Goal: Task Accomplishment & Management: Use online tool/utility

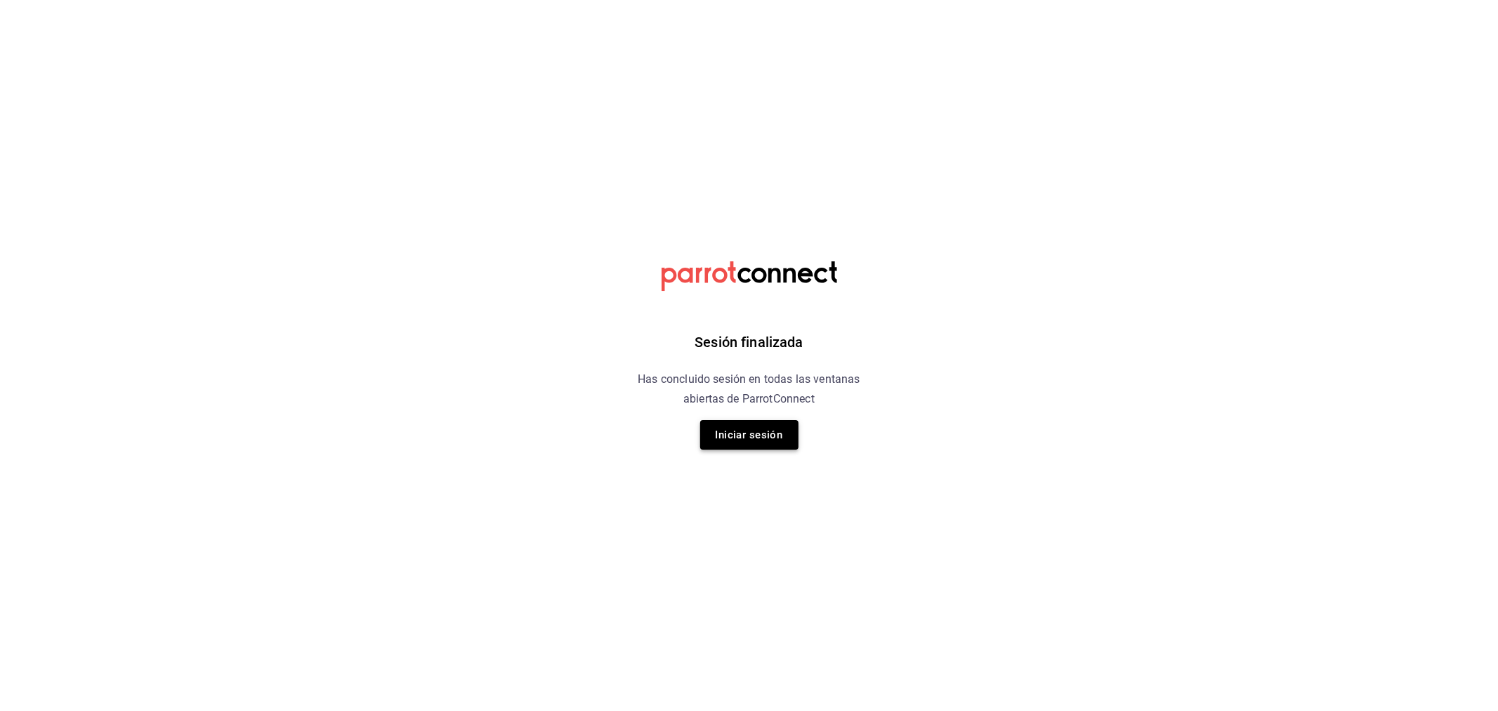
click at [749, 433] on button "Iniciar sesión" at bounding box center [749, 435] width 98 height 30
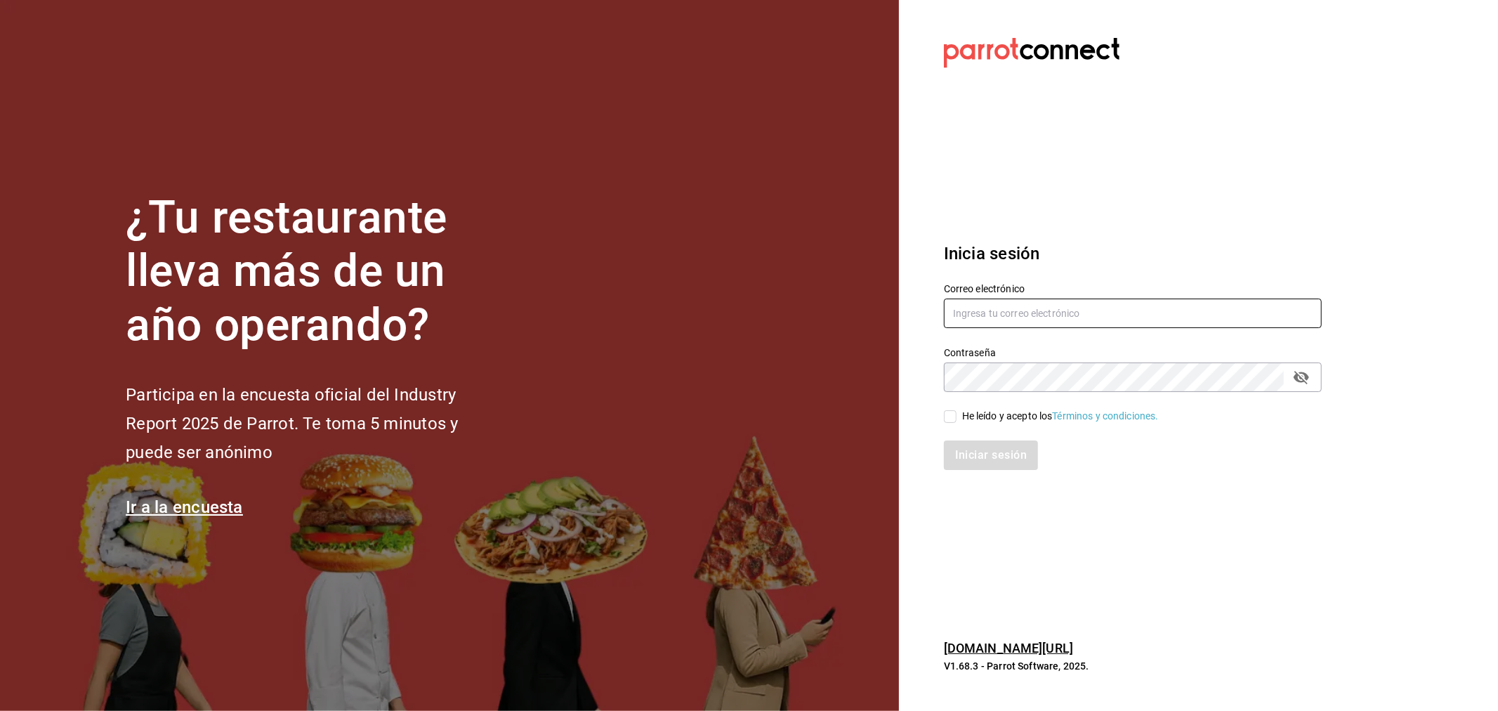
type input "rivekasam@gmail.com"
click at [948, 415] on input "He leído y acepto los Términos y condiciones." at bounding box center [950, 416] width 13 height 13
checkbox input "true"
click at [977, 457] on button "Iniciar sesión" at bounding box center [992, 455] width 96 height 30
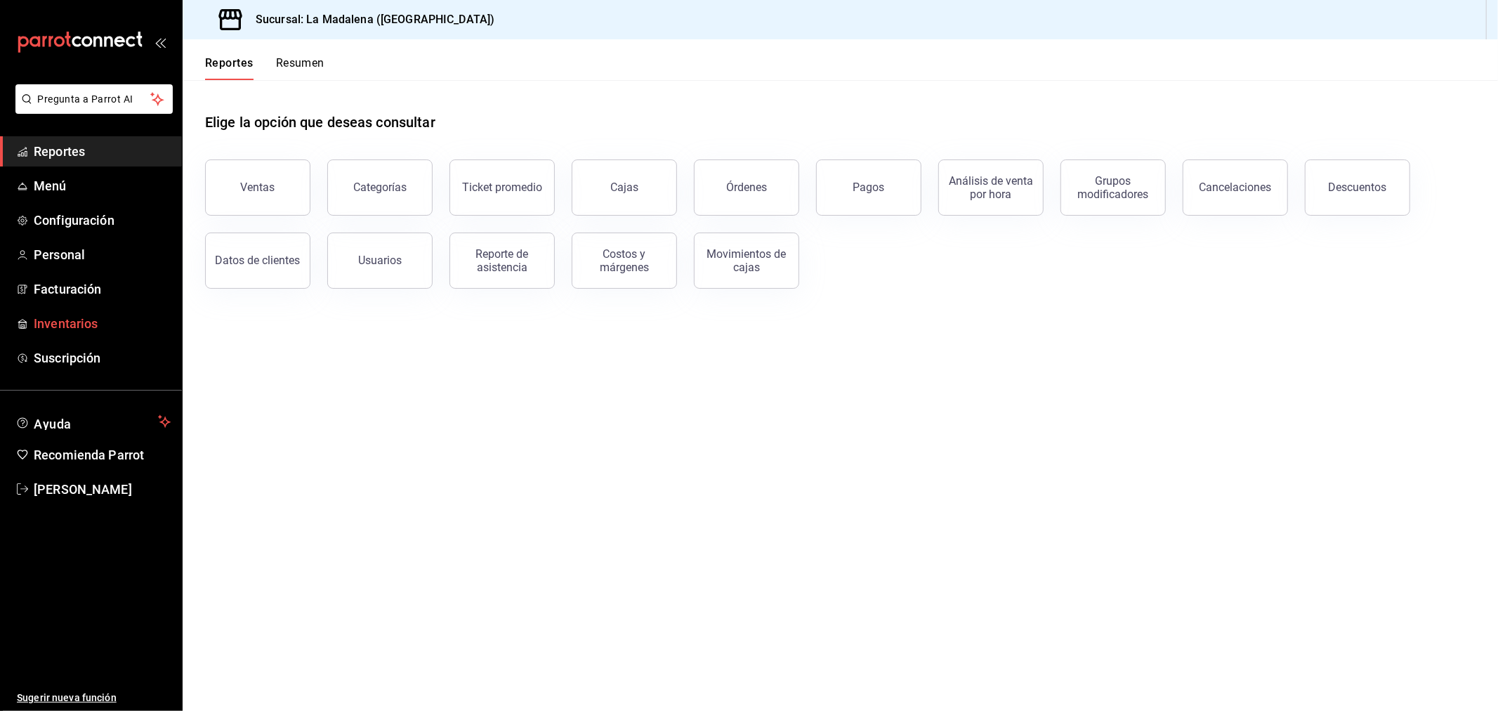
click at [60, 314] on span "Inventarios" at bounding box center [102, 323] width 137 height 19
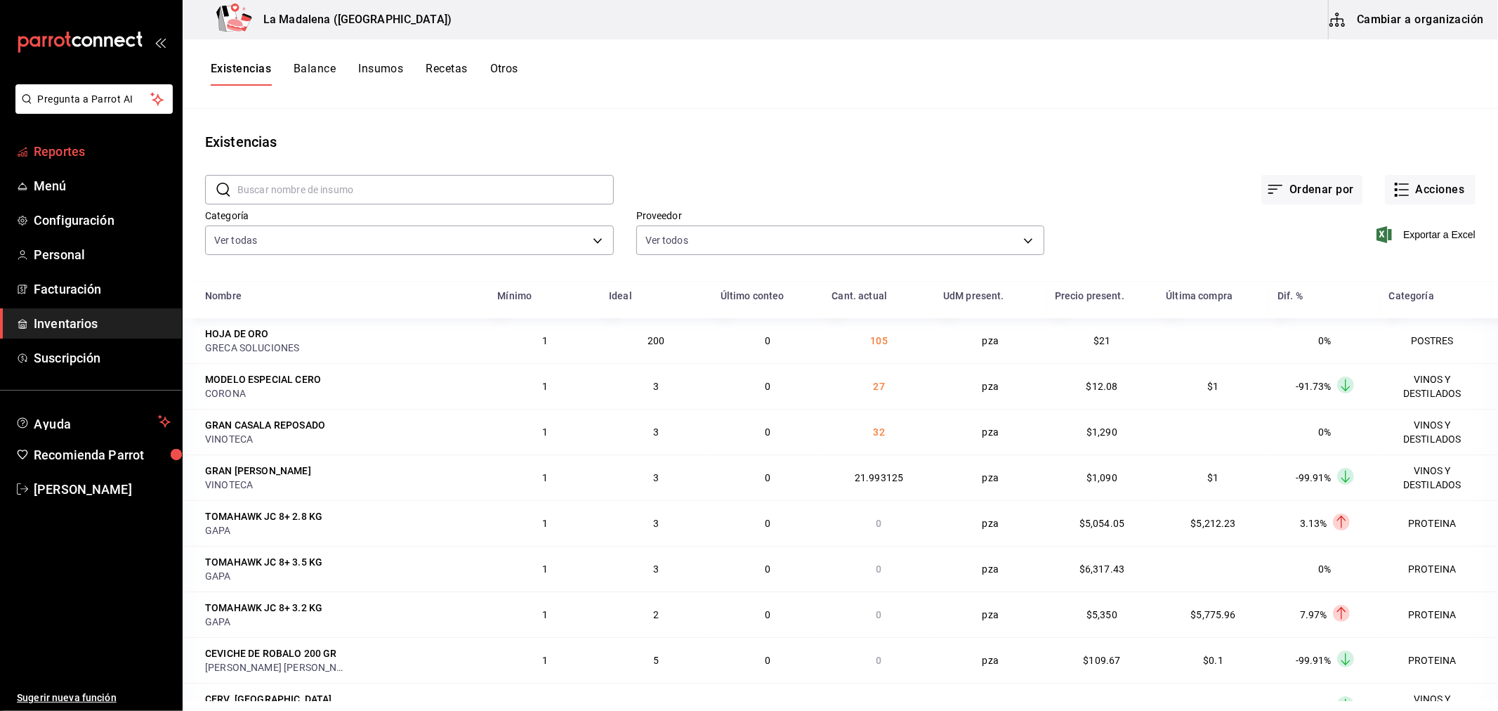
click at [62, 150] on span "Reportes" at bounding box center [102, 151] width 137 height 19
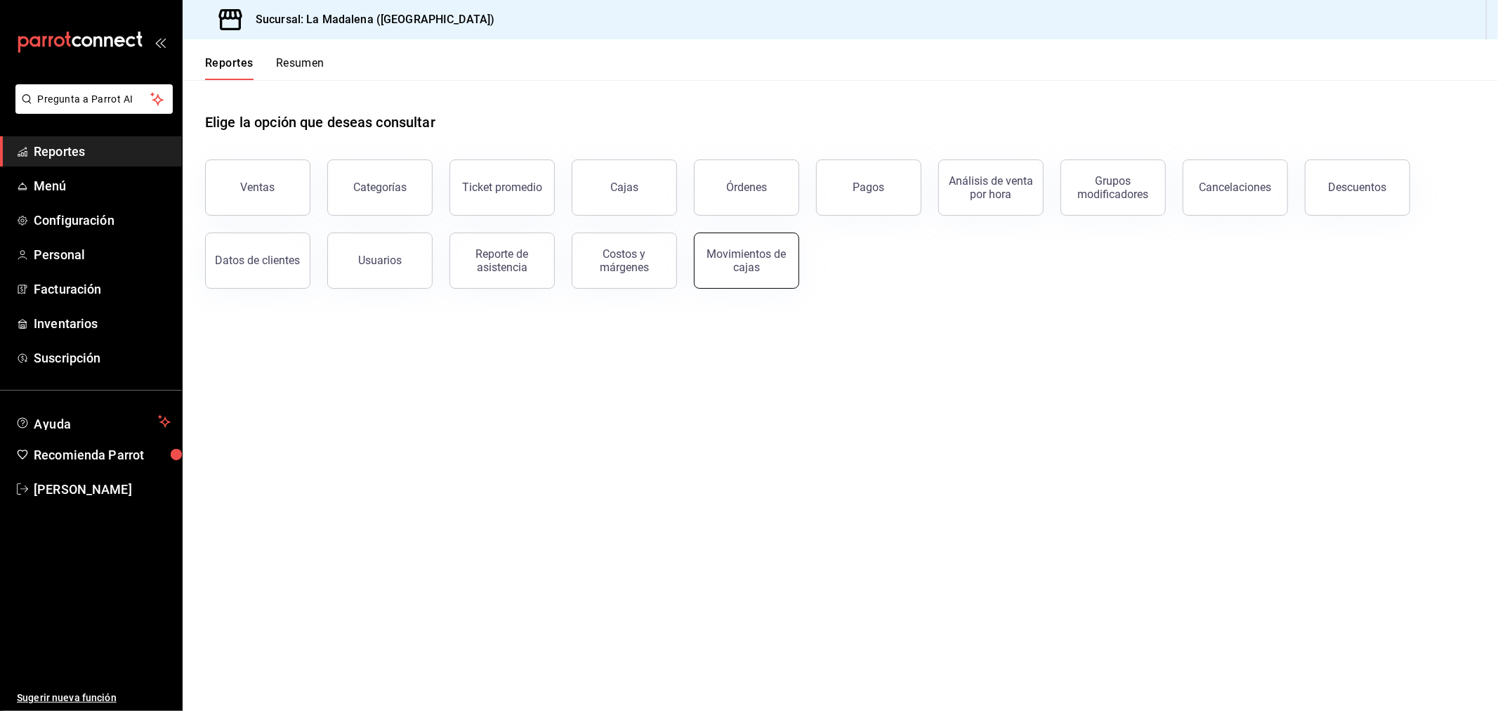
click at [746, 271] on div "Movimientos de cajas" at bounding box center [746, 260] width 87 height 27
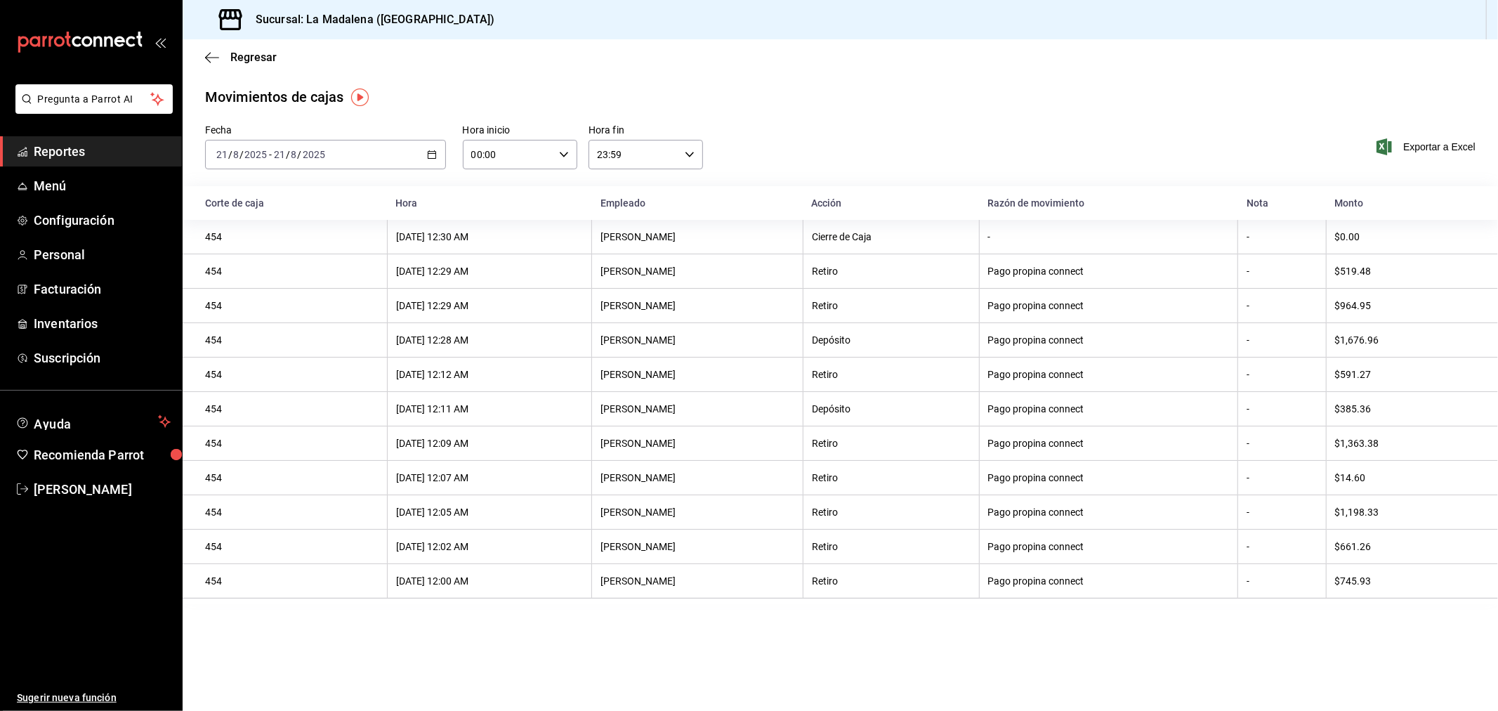
click at [428, 152] on \(Stroke\) "button" at bounding box center [432, 155] width 8 height 8
click at [859, 89] on div "Movimientos de cajas" at bounding box center [840, 96] width 1271 height 21
click at [433, 158] on icon "button" at bounding box center [432, 155] width 10 height 10
click at [247, 350] on span "Rango de fechas" at bounding box center [271, 355] width 109 height 15
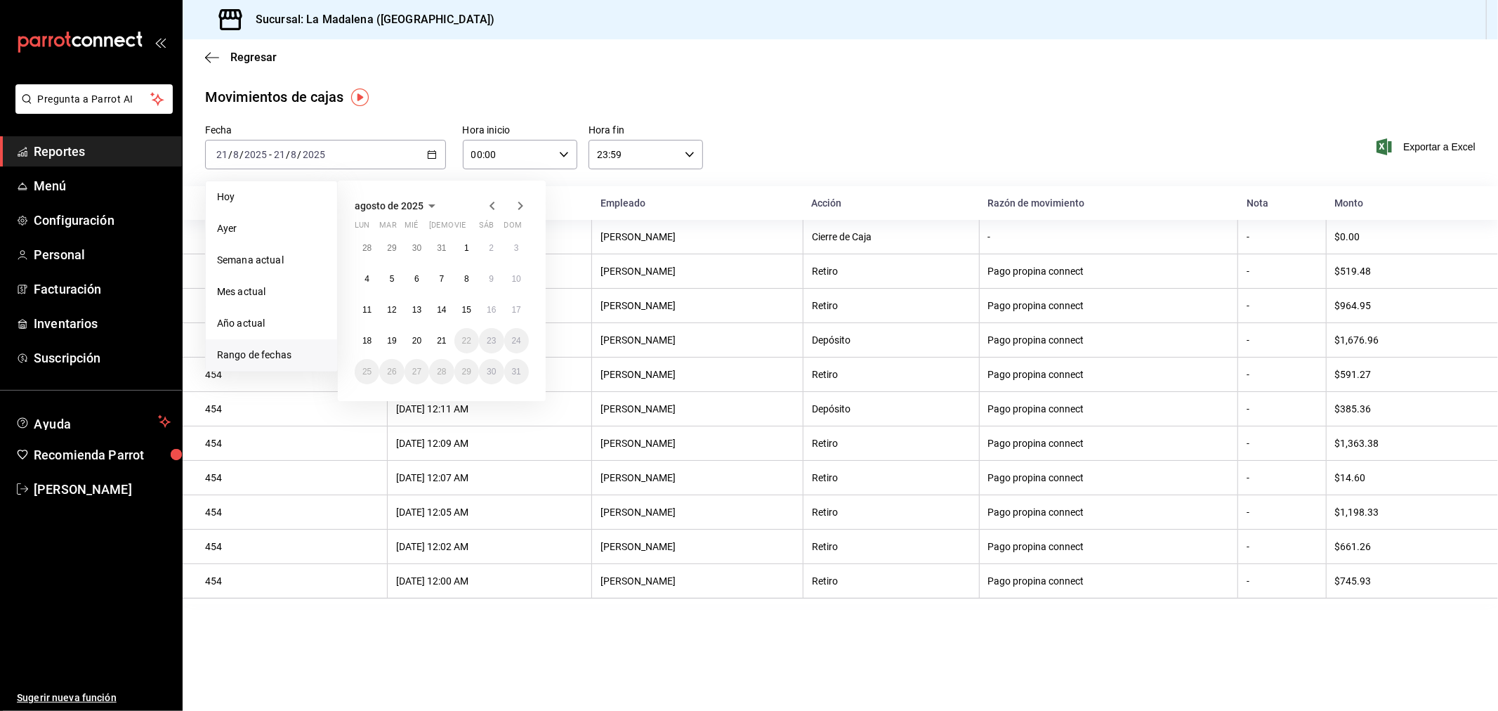
click at [290, 356] on span "Rango de fechas" at bounding box center [271, 355] width 109 height 15
click at [399, 341] on button "19" at bounding box center [391, 340] width 25 height 25
click at [412, 338] on button "20" at bounding box center [417, 340] width 25 height 25
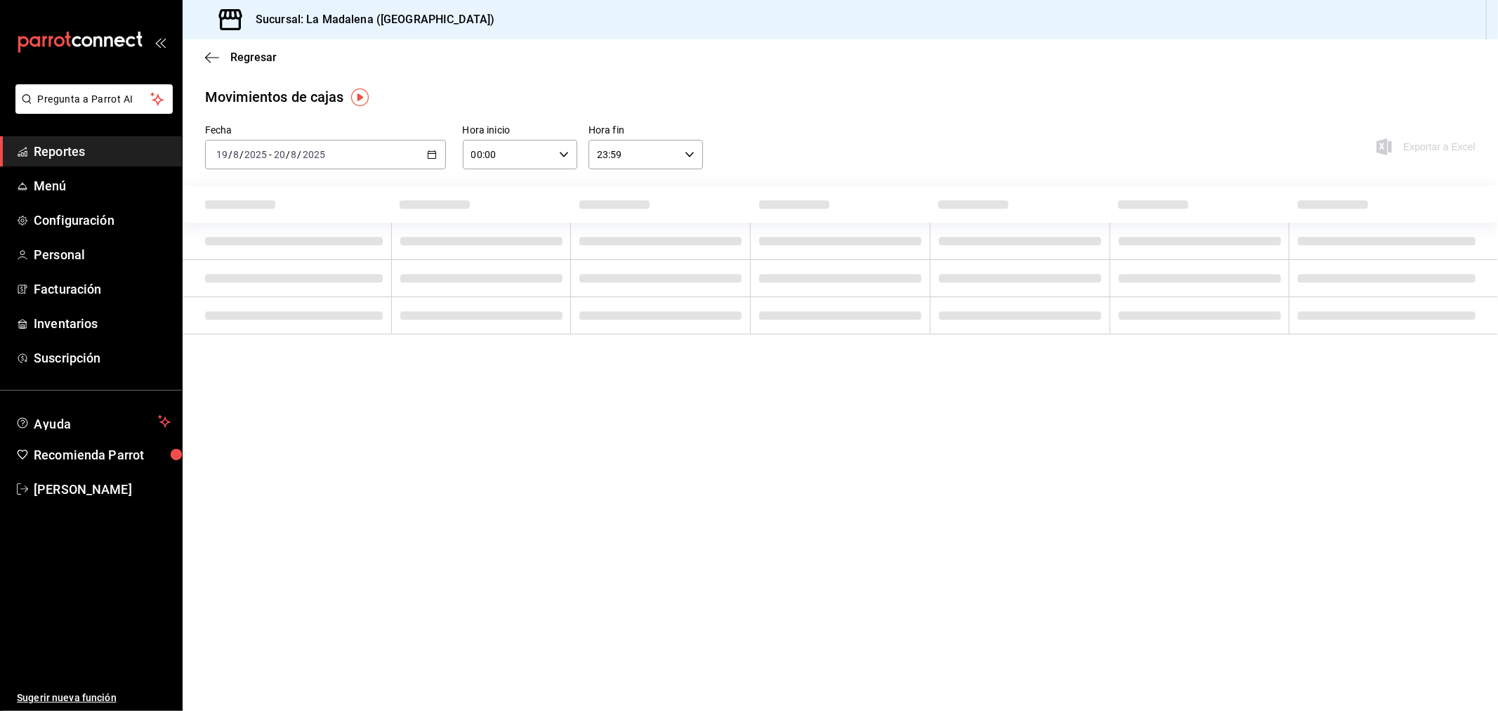
click at [546, 152] on input "00:00" at bounding box center [508, 154] width 91 height 28
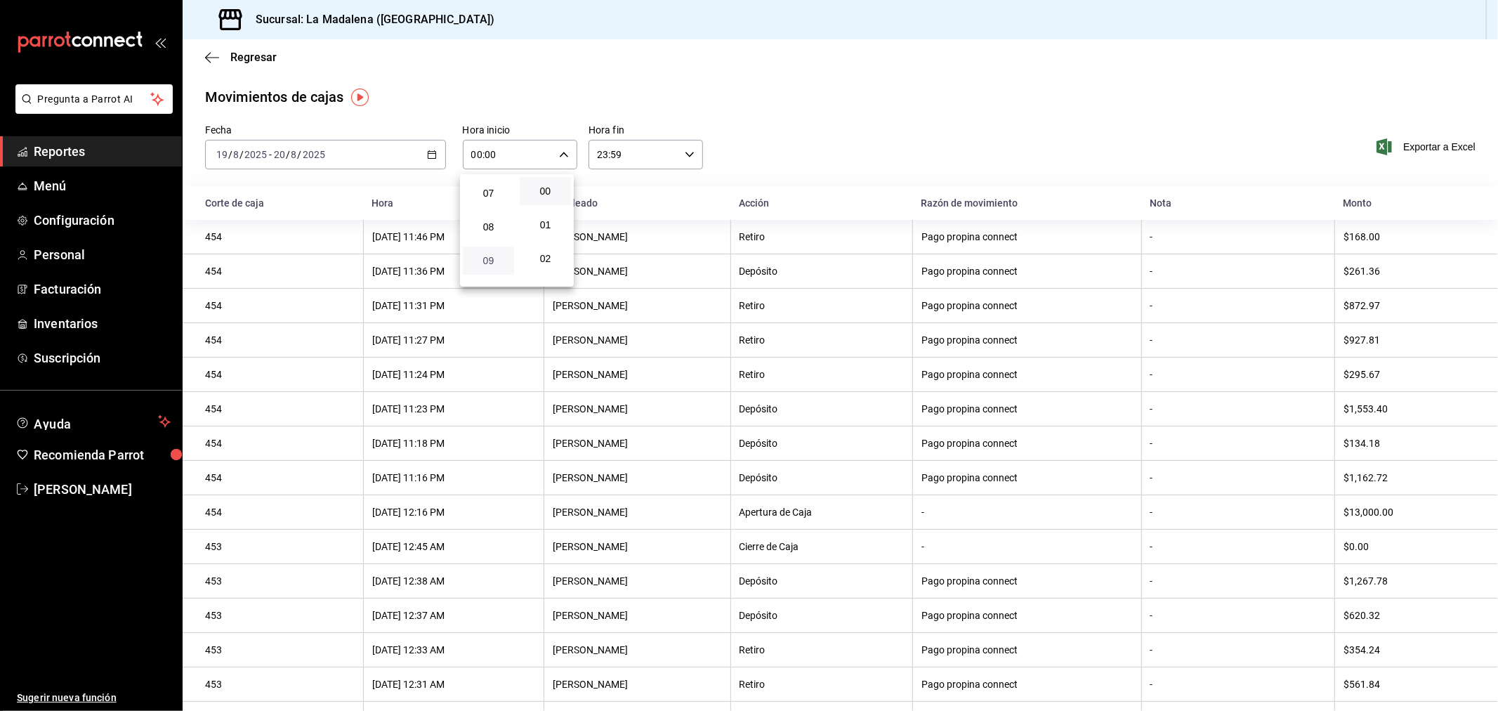
scroll to position [312, 0]
click at [499, 213] on span "10" at bounding box center [488, 216] width 34 height 11
type input "10:00"
click at [686, 157] on div at bounding box center [749, 355] width 1498 height 711
click at [686, 157] on icon "button" at bounding box center [690, 155] width 10 height 10
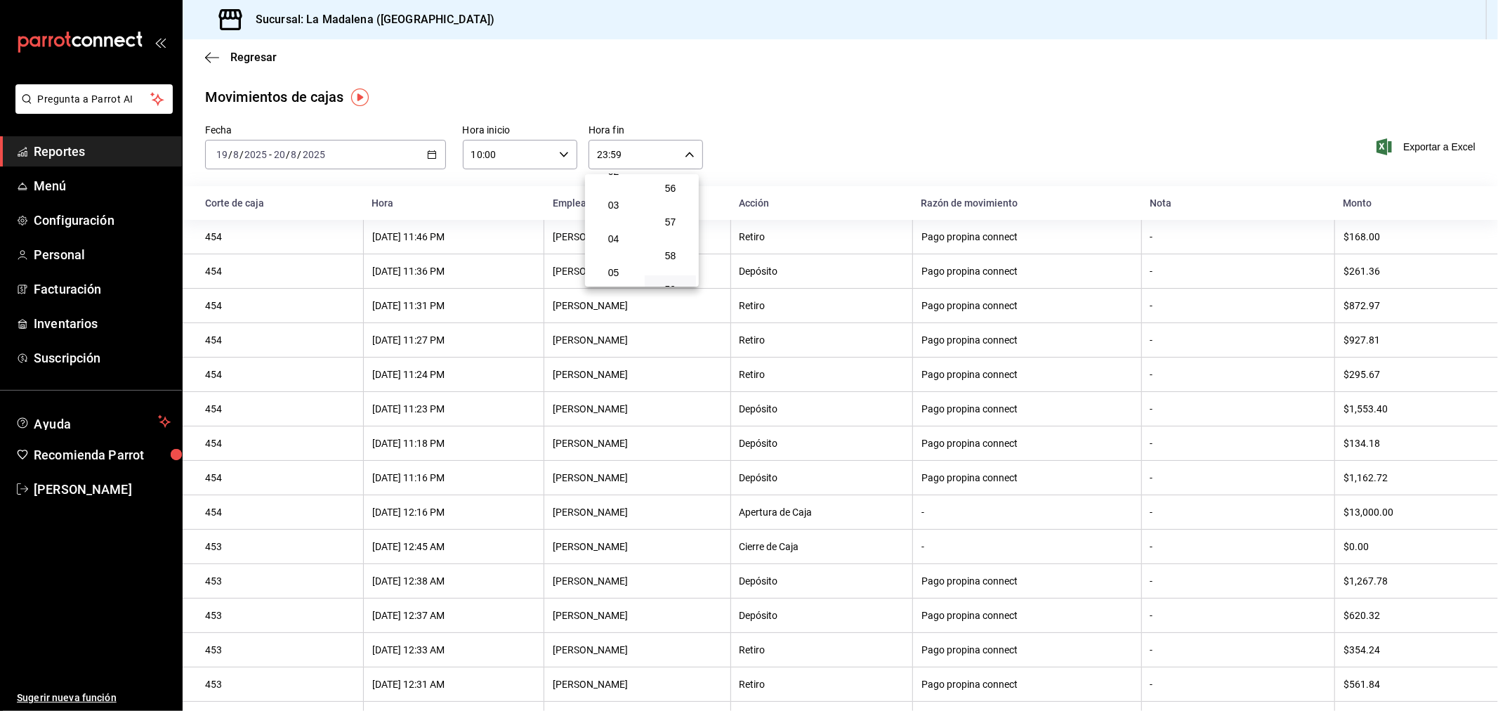
scroll to position [65, 0]
click at [612, 267] on button "04" at bounding box center [613, 261] width 51 height 28
type input "04:59"
click at [766, 115] on div at bounding box center [749, 355] width 1498 height 711
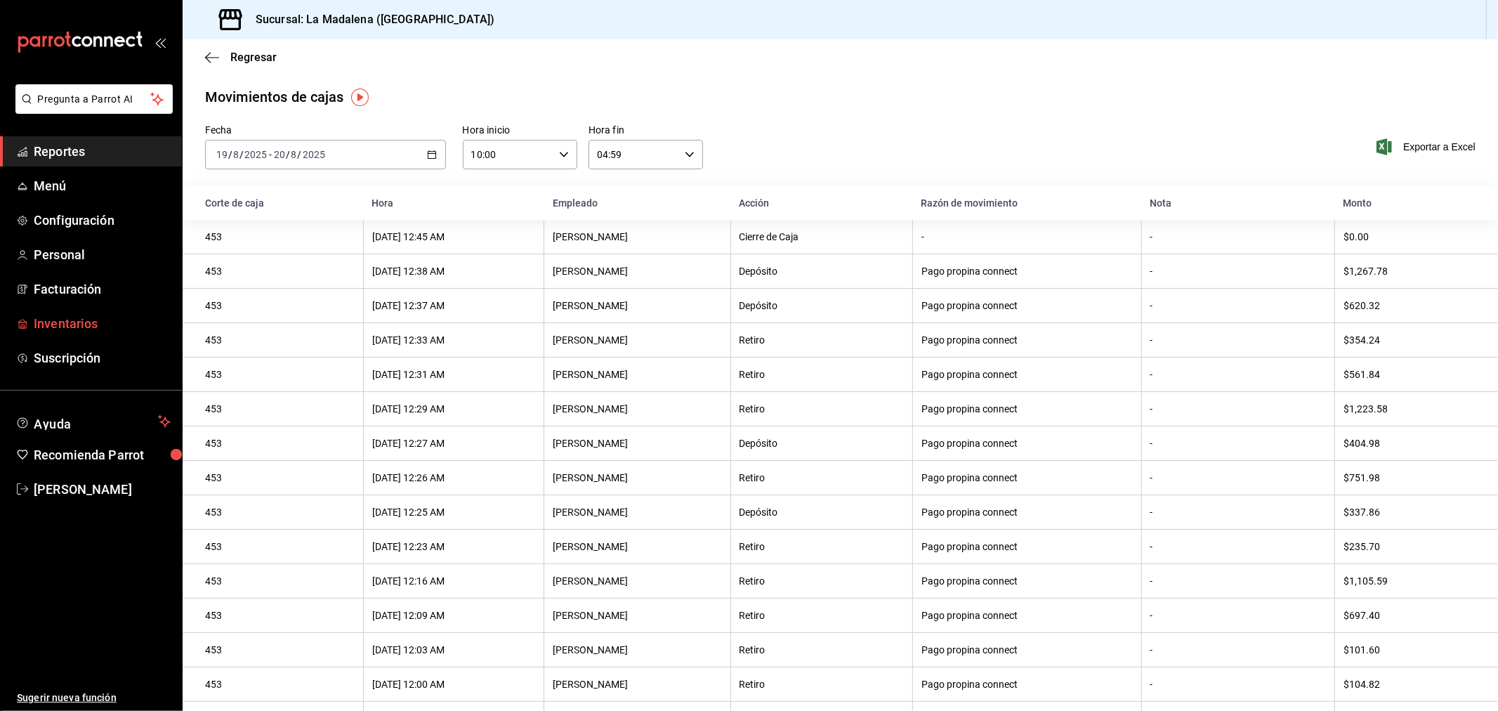
click at [86, 327] on span "Inventarios" at bounding box center [102, 323] width 137 height 19
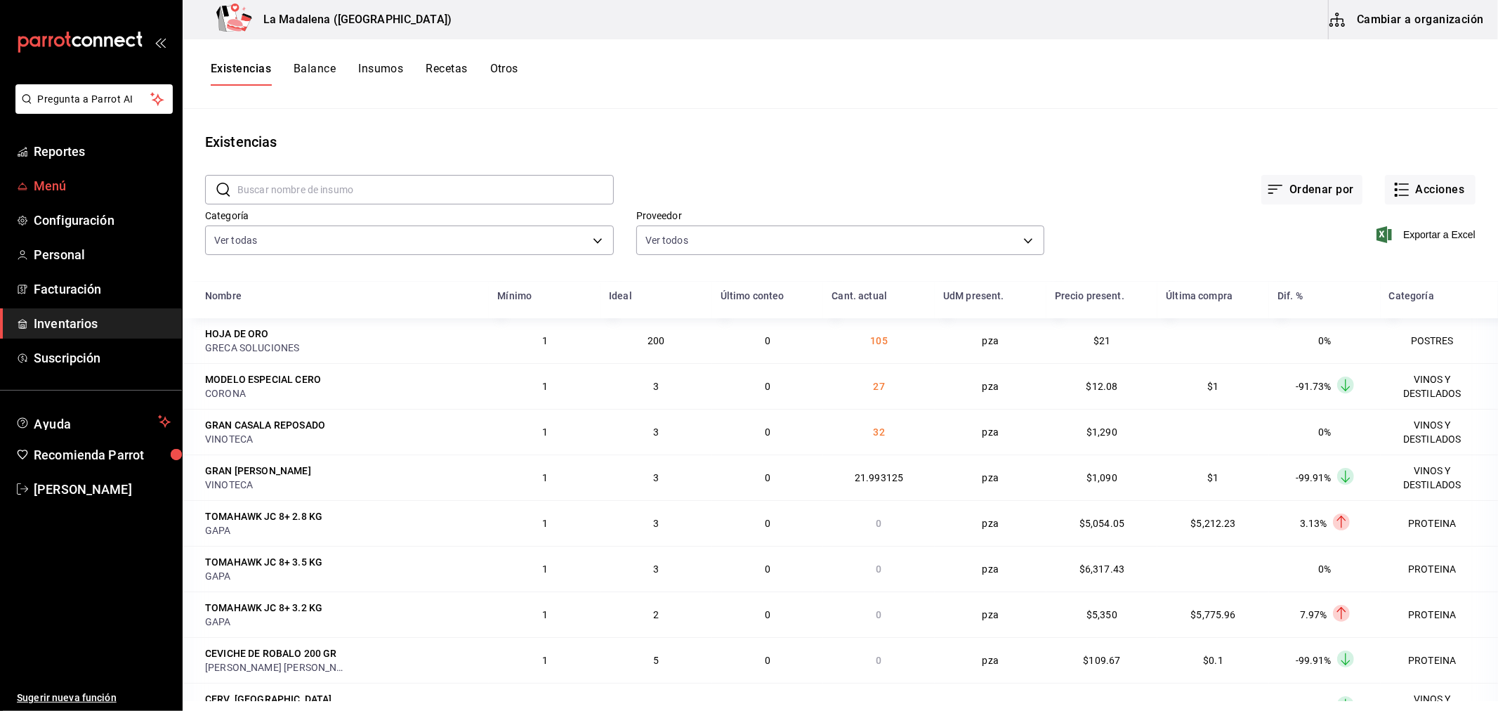
click at [67, 185] on span "Menú" at bounding box center [102, 185] width 137 height 19
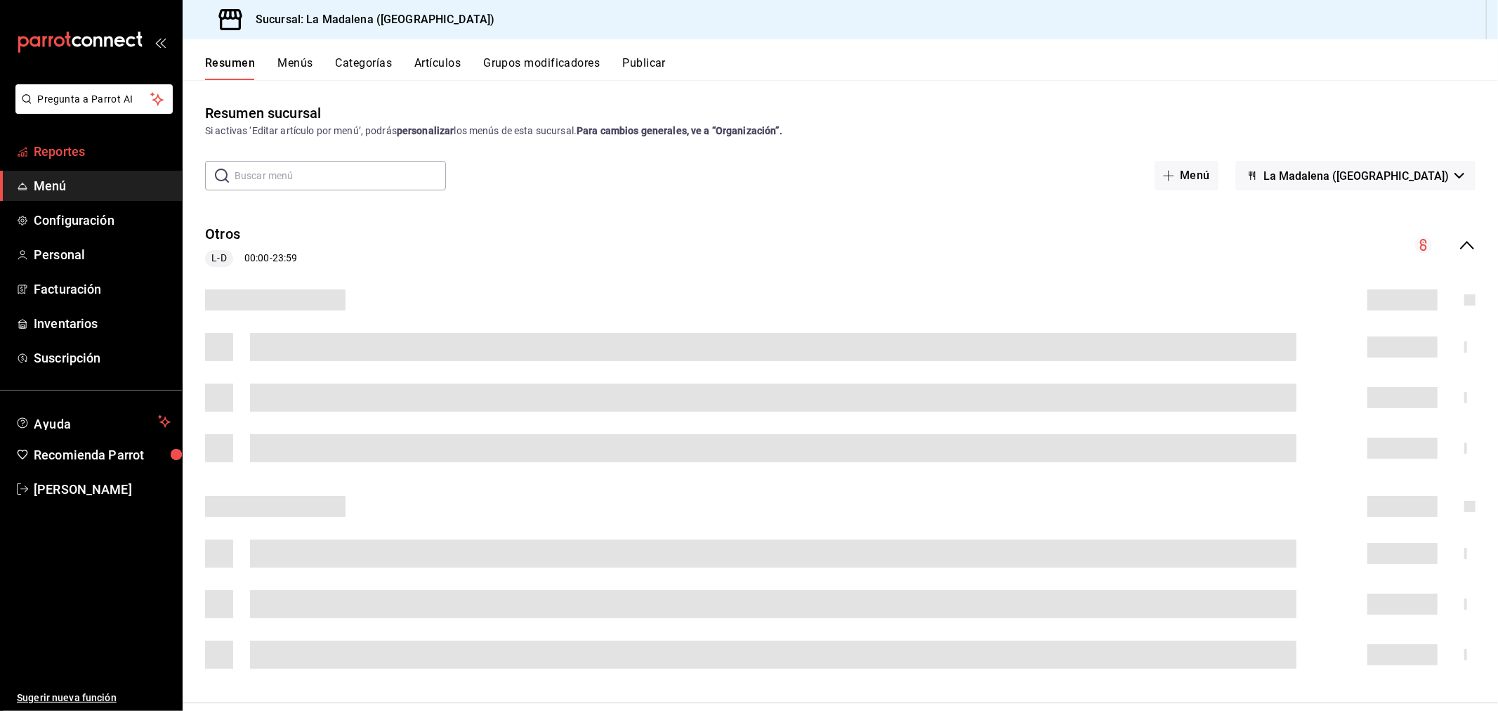
click at [61, 152] on span "Reportes" at bounding box center [102, 151] width 137 height 19
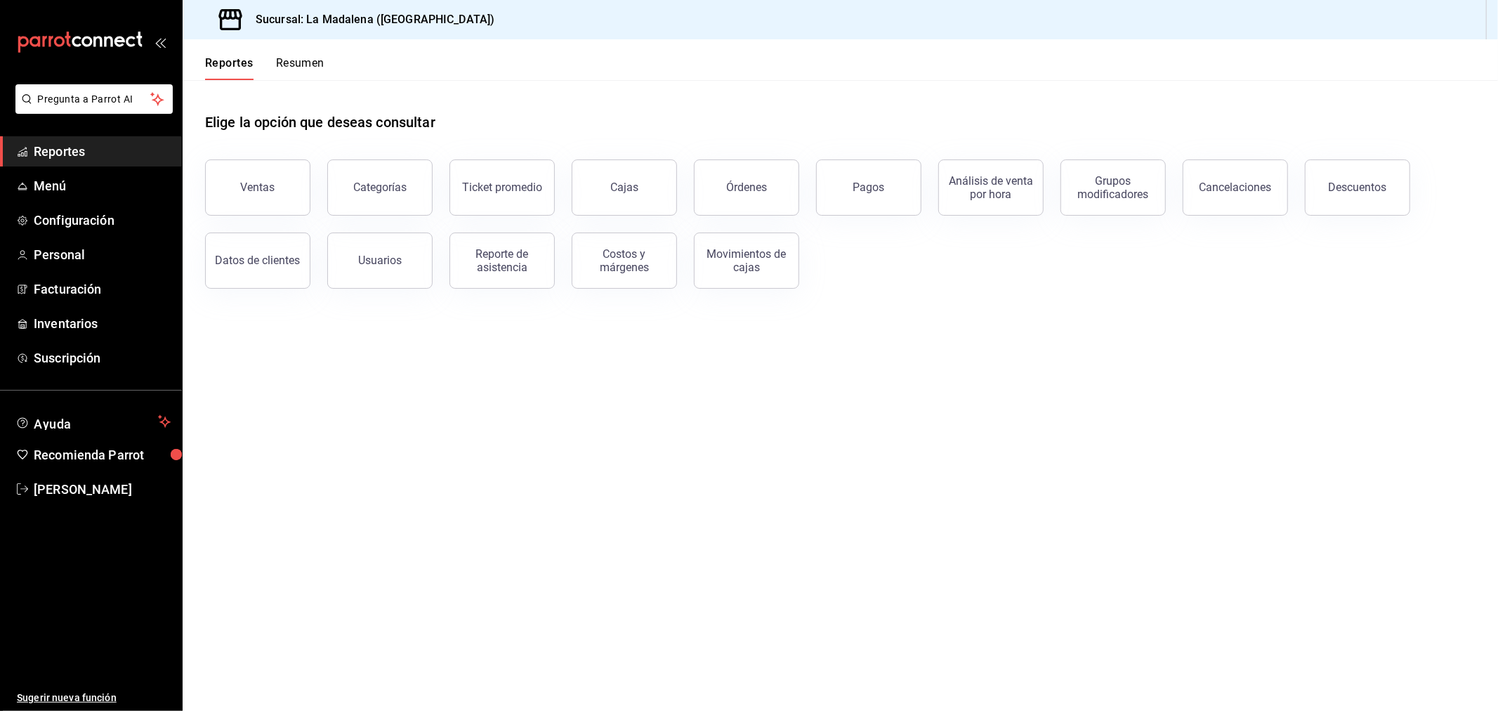
click at [296, 166] on button "Ventas" at bounding box center [257, 187] width 105 height 56
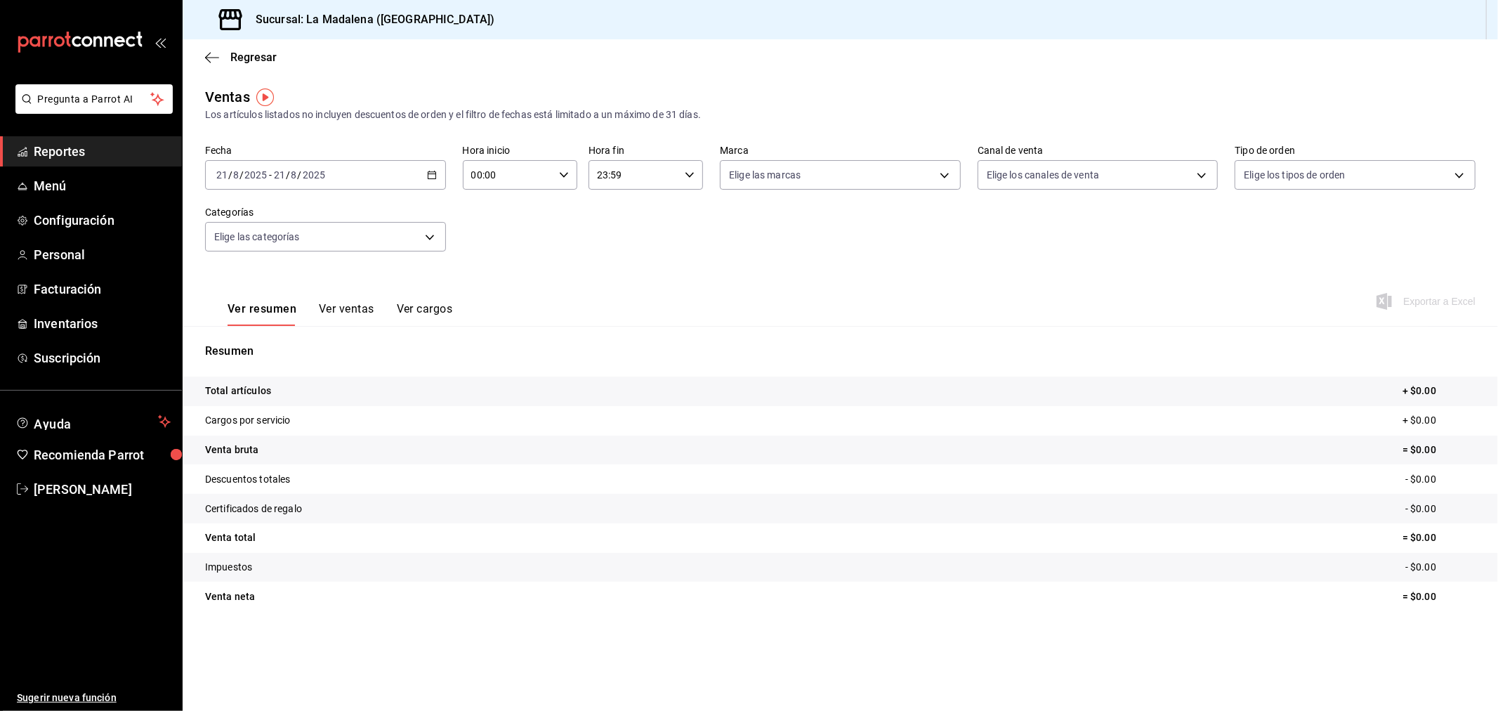
click at [421, 172] on div "[DATE] [DATE] - [DATE] [DATE]" at bounding box center [325, 175] width 241 height 30
click at [277, 341] on span "Rango de fechas" at bounding box center [271, 343] width 109 height 15
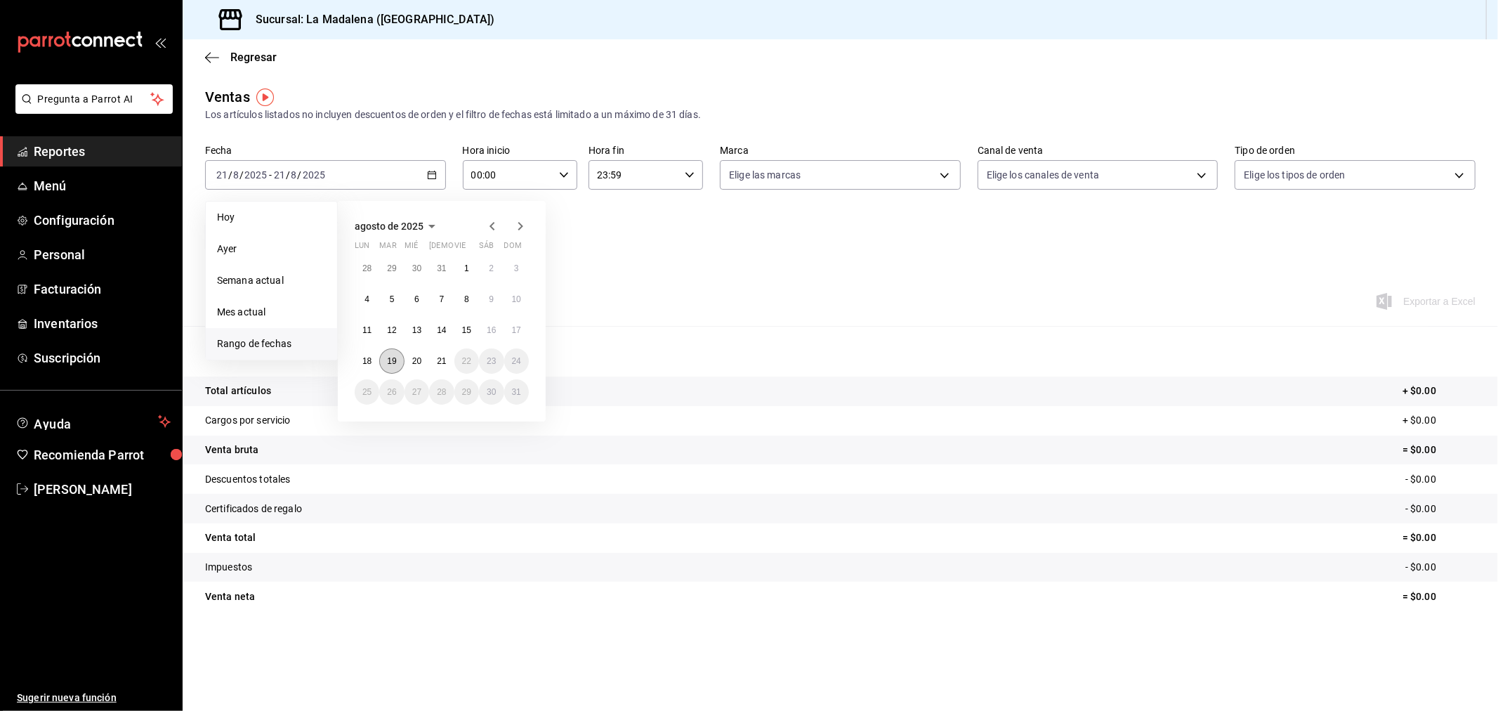
click at [395, 360] on abbr "19" at bounding box center [391, 361] width 9 height 10
click at [416, 358] on abbr "20" at bounding box center [416, 361] width 9 height 10
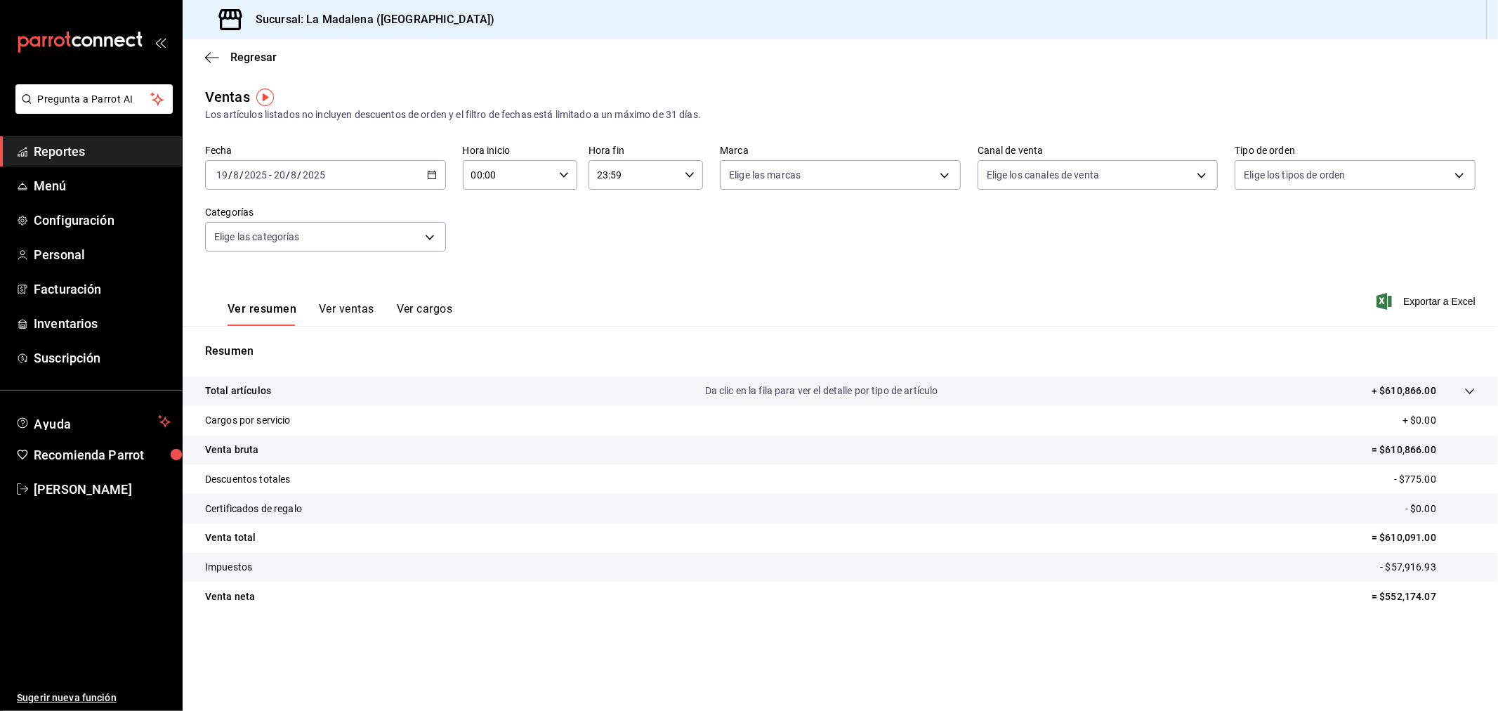
click at [567, 174] on icon "button" at bounding box center [564, 175] width 10 height 10
click at [492, 233] on span "10" at bounding box center [491, 236] width 35 height 11
type input "10:00"
click at [690, 176] on div at bounding box center [749, 355] width 1498 height 711
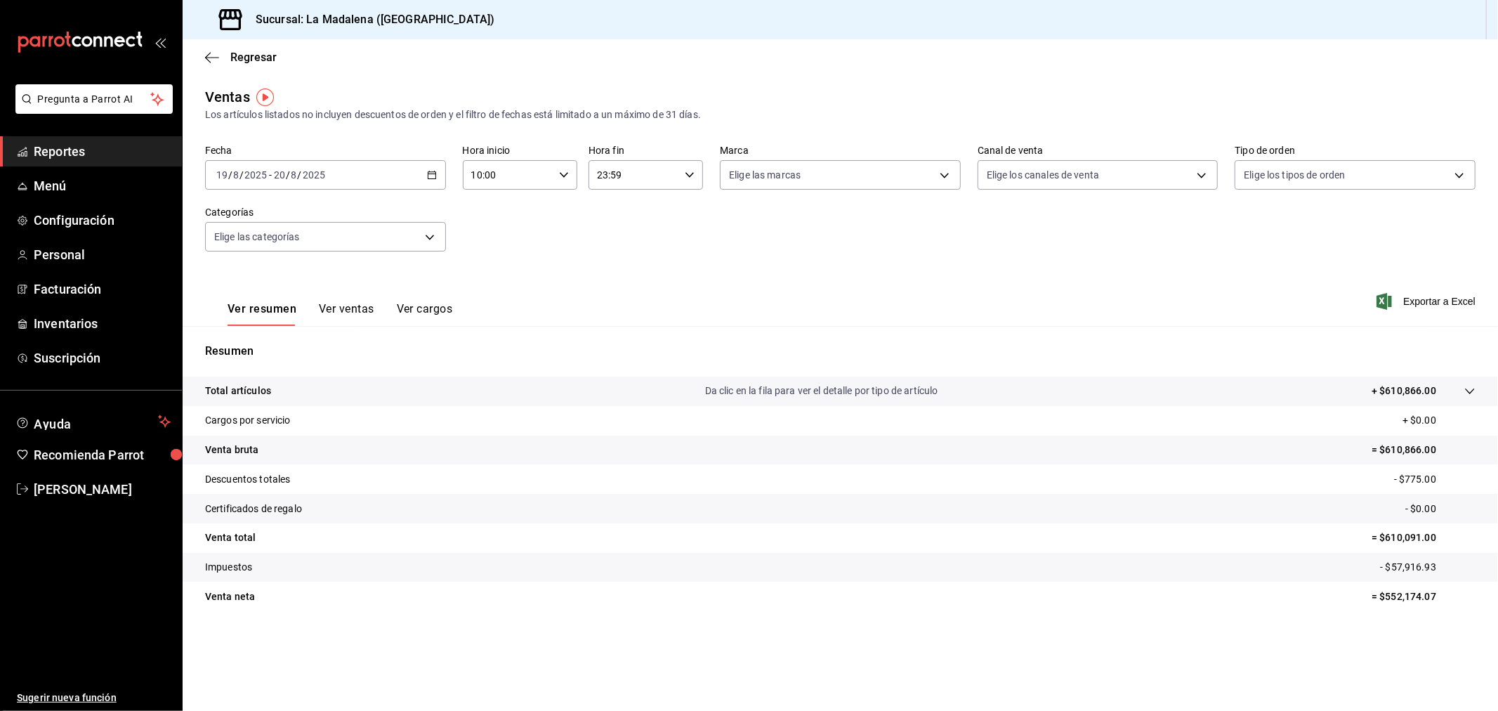
click at [690, 176] on icon "button" at bounding box center [690, 175] width 10 height 10
click at [615, 204] on span "04" at bounding box center [617, 203] width 35 height 11
type input "04:59"
click at [757, 214] on div at bounding box center [749, 355] width 1498 height 711
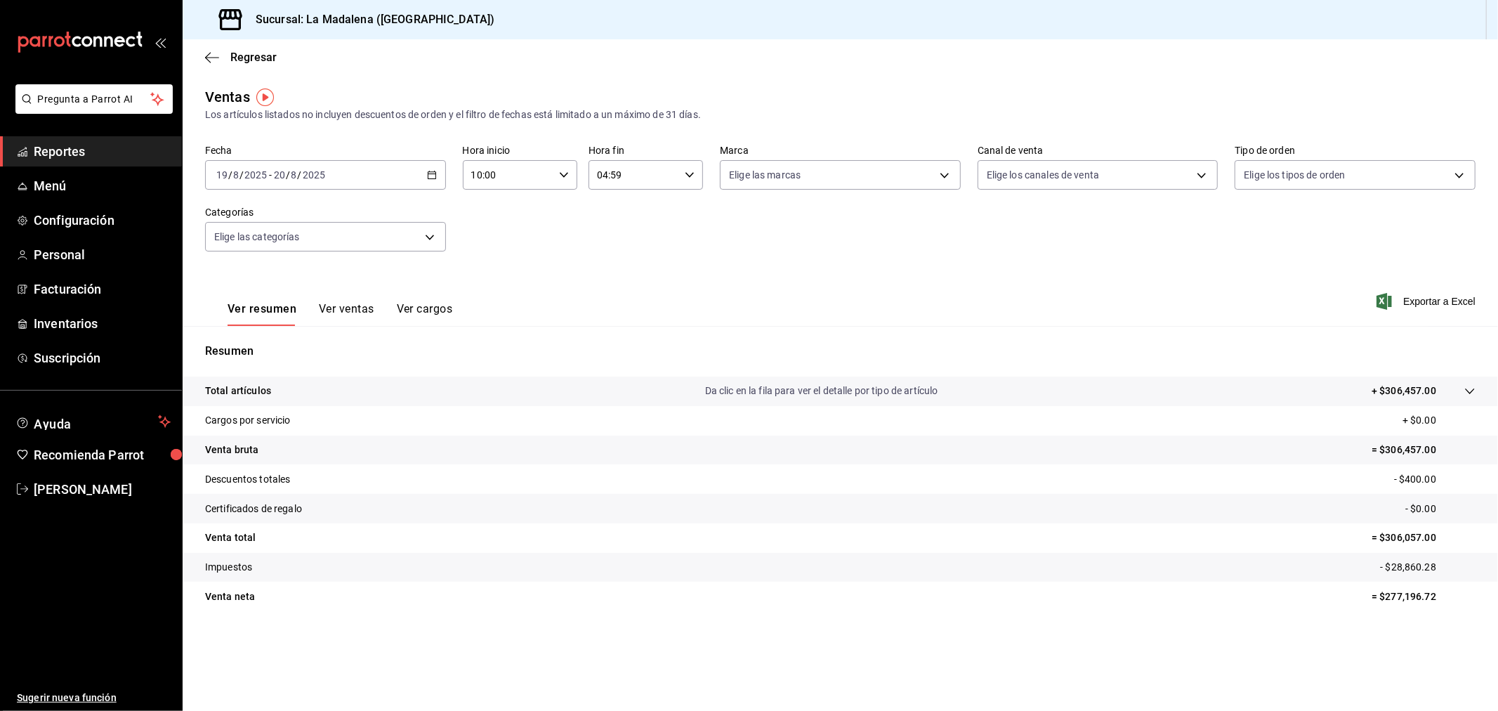
click at [344, 307] on button "Ver ventas" at bounding box center [346, 314] width 55 height 24
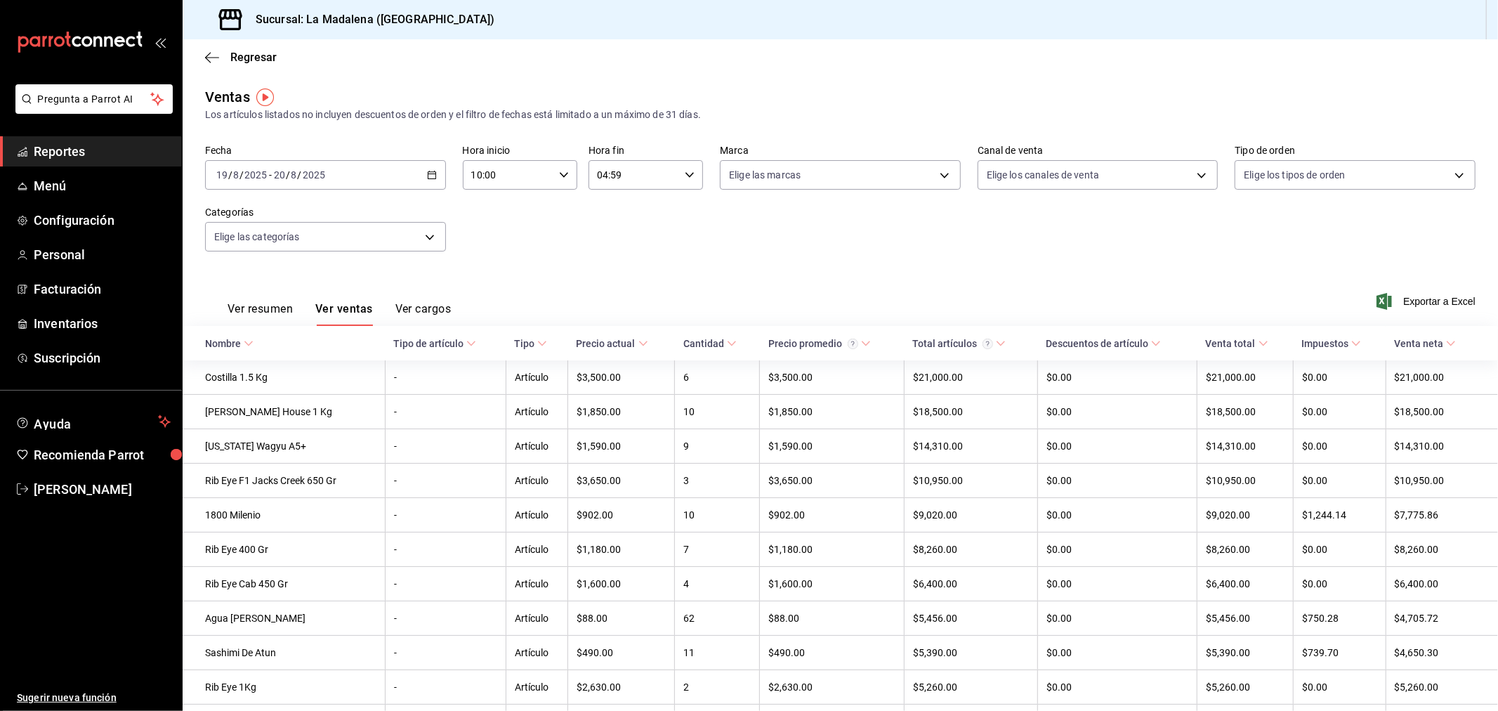
click at [257, 310] on button "Ver resumen" at bounding box center [260, 314] width 65 height 24
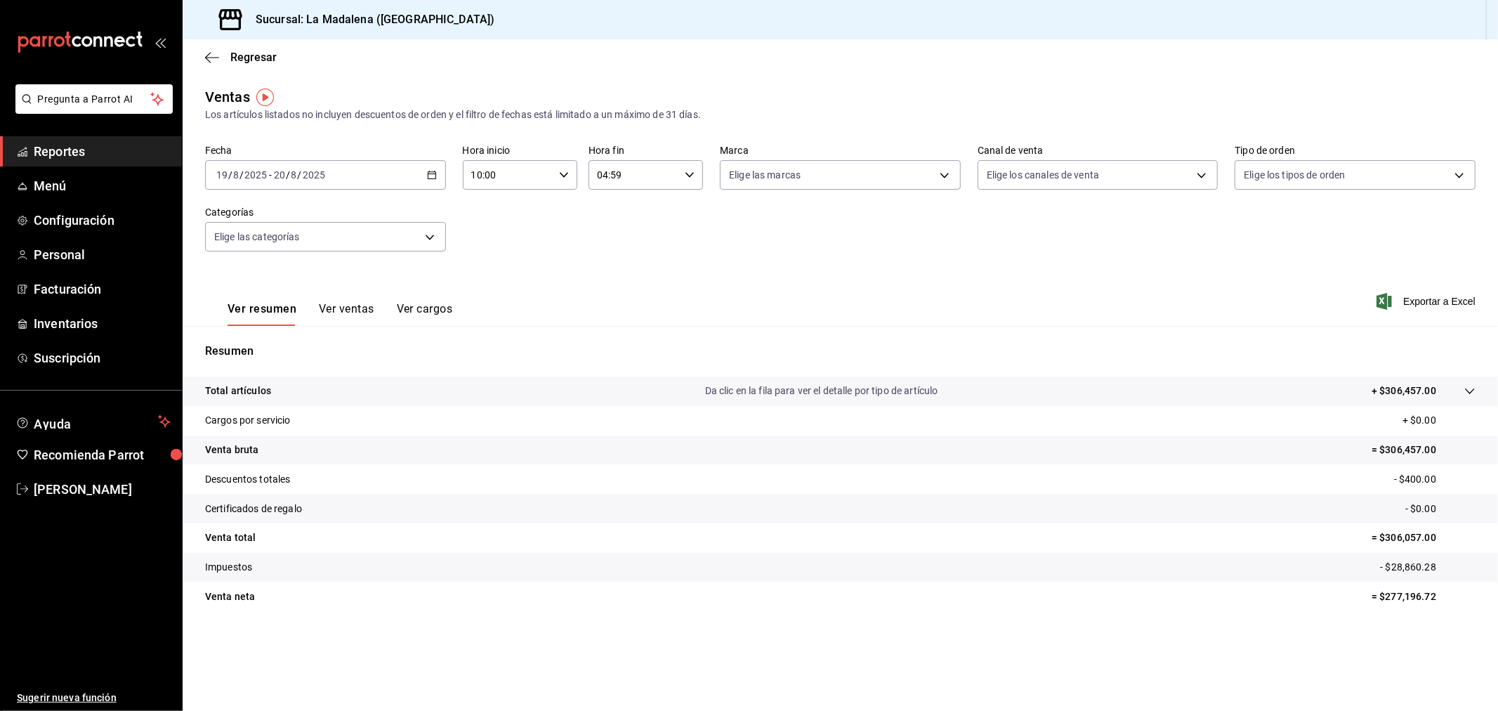
click at [52, 150] on span "Reportes" at bounding box center [102, 151] width 137 height 19
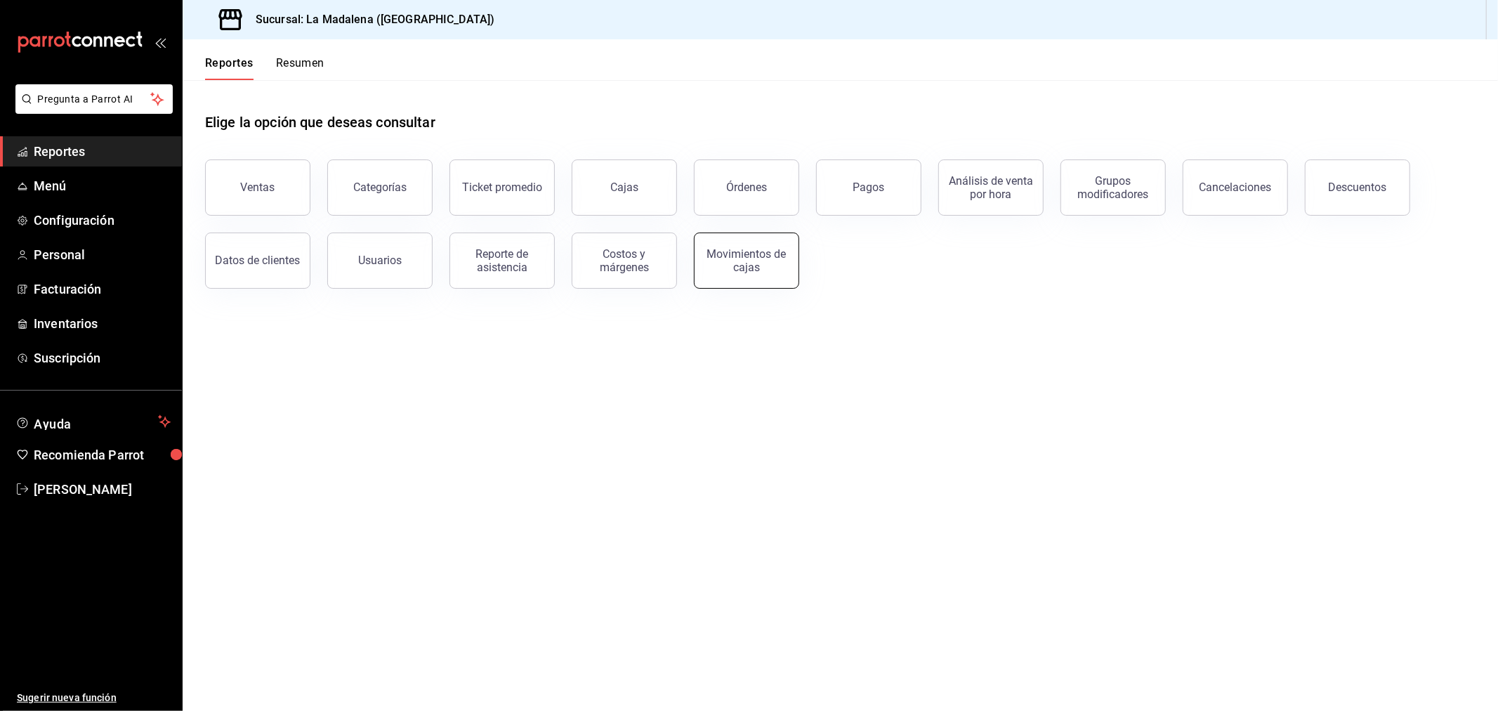
click at [722, 256] on div "Movimientos de cajas" at bounding box center [746, 260] width 87 height 27
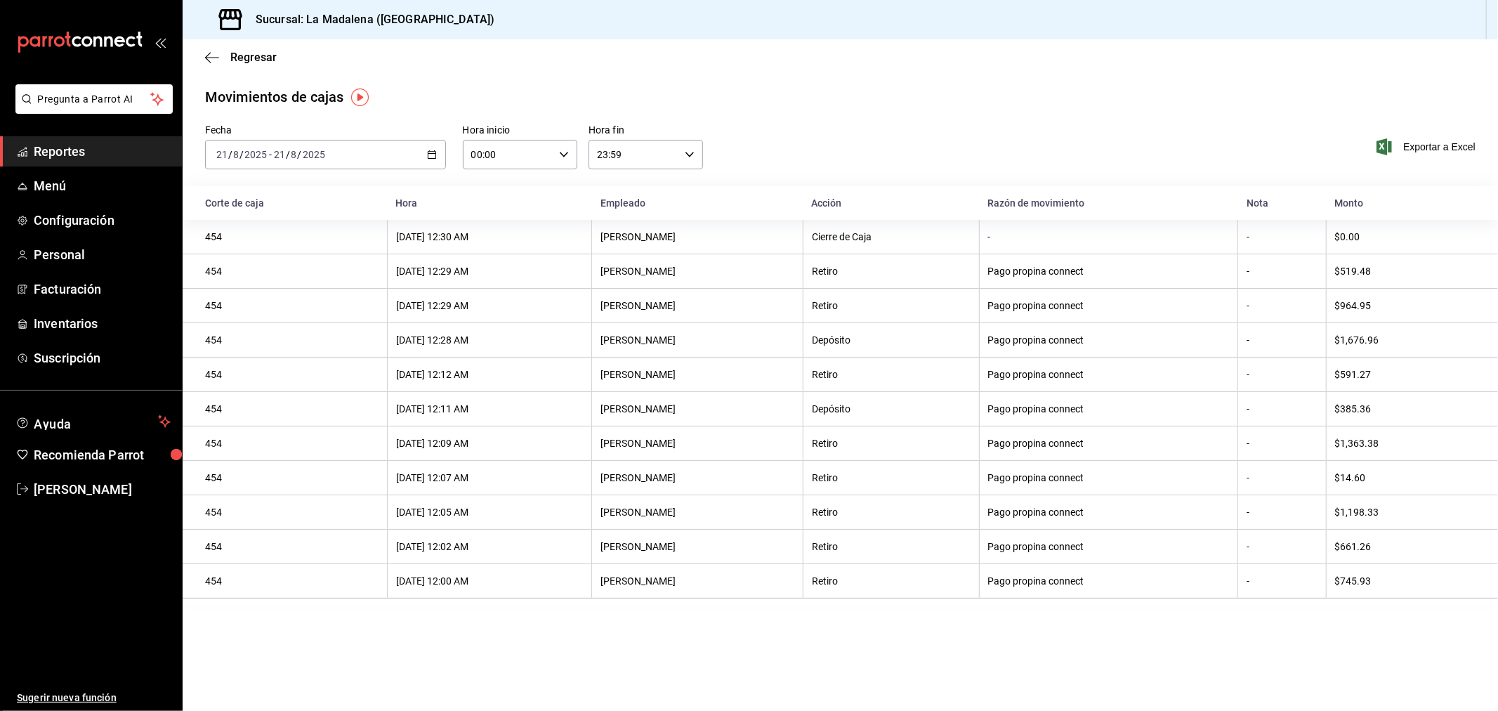
click at [429, 150] on icon "button" at bounding box center [432, 155] width 10 height 10
click at [270, 362] on span "Rango de fechas" at bounding box center [271, 355] width 109 height 15
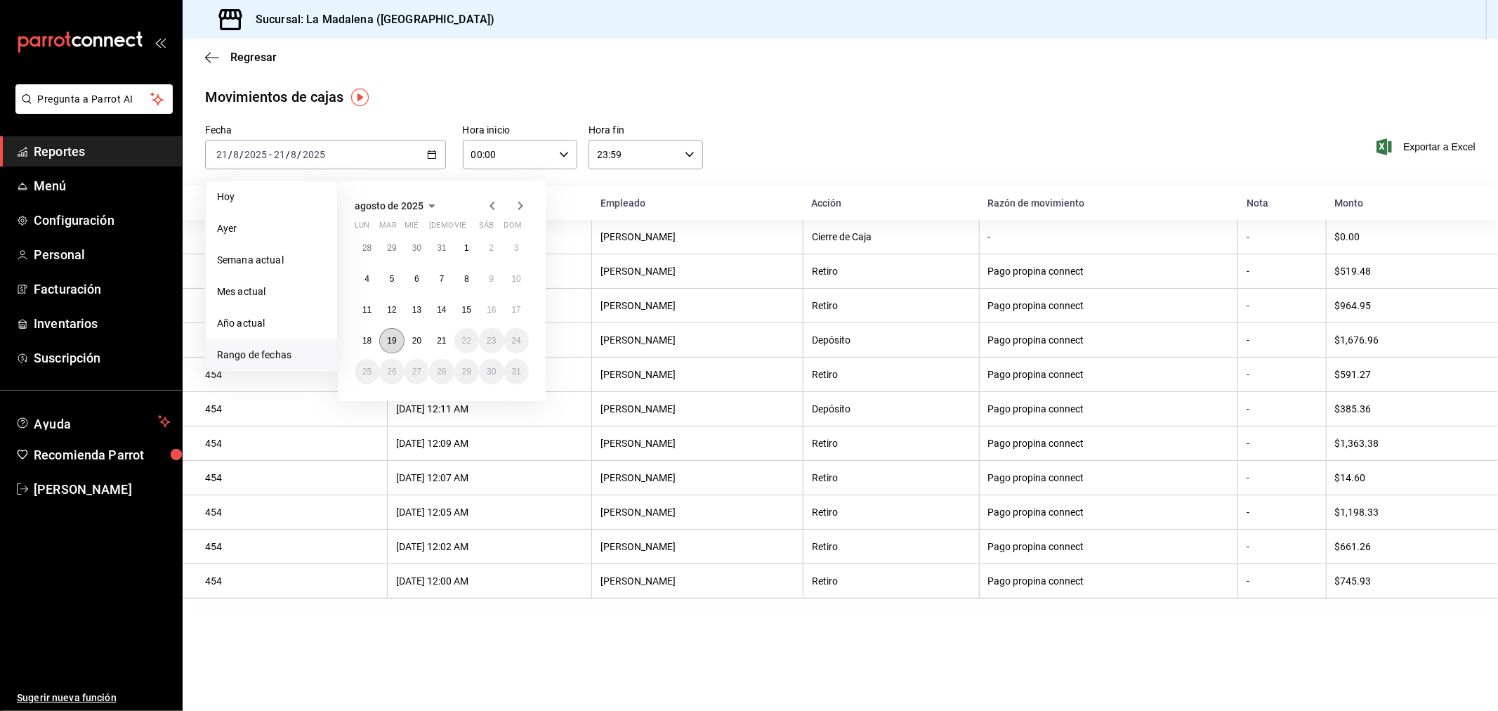
click at [398, 343] on button "19" at bounding box center [391, 340] width 25 height 25
click at [419, 341] on abbr "20" at bounding box center [416, 341] width 9 height 10
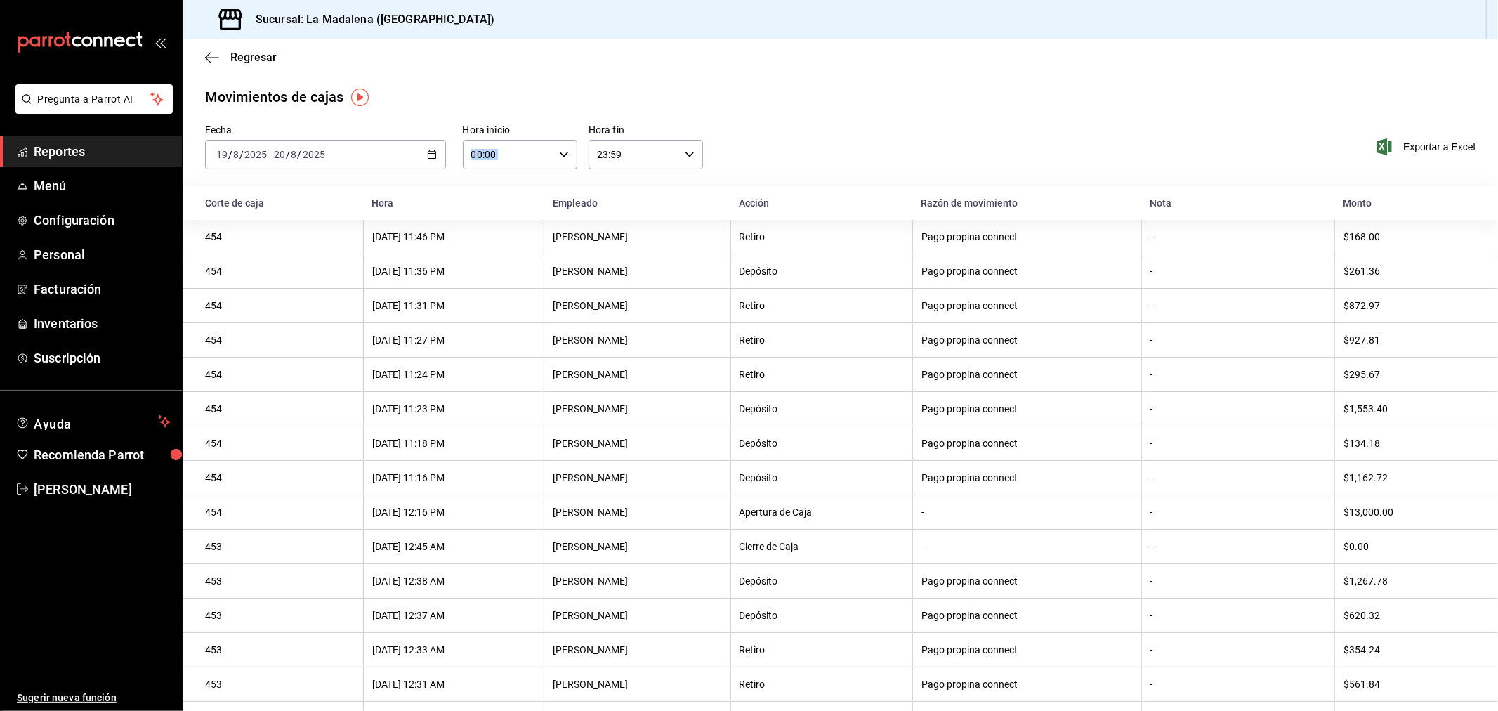
click at [563, 169] on div "00:00 Hora inicio" at bounding box center [520, 155] width 114 height 30
click at [490, 211] on span "10" at bounding box center [488, 216] width 34 height 11
type input "10:00"
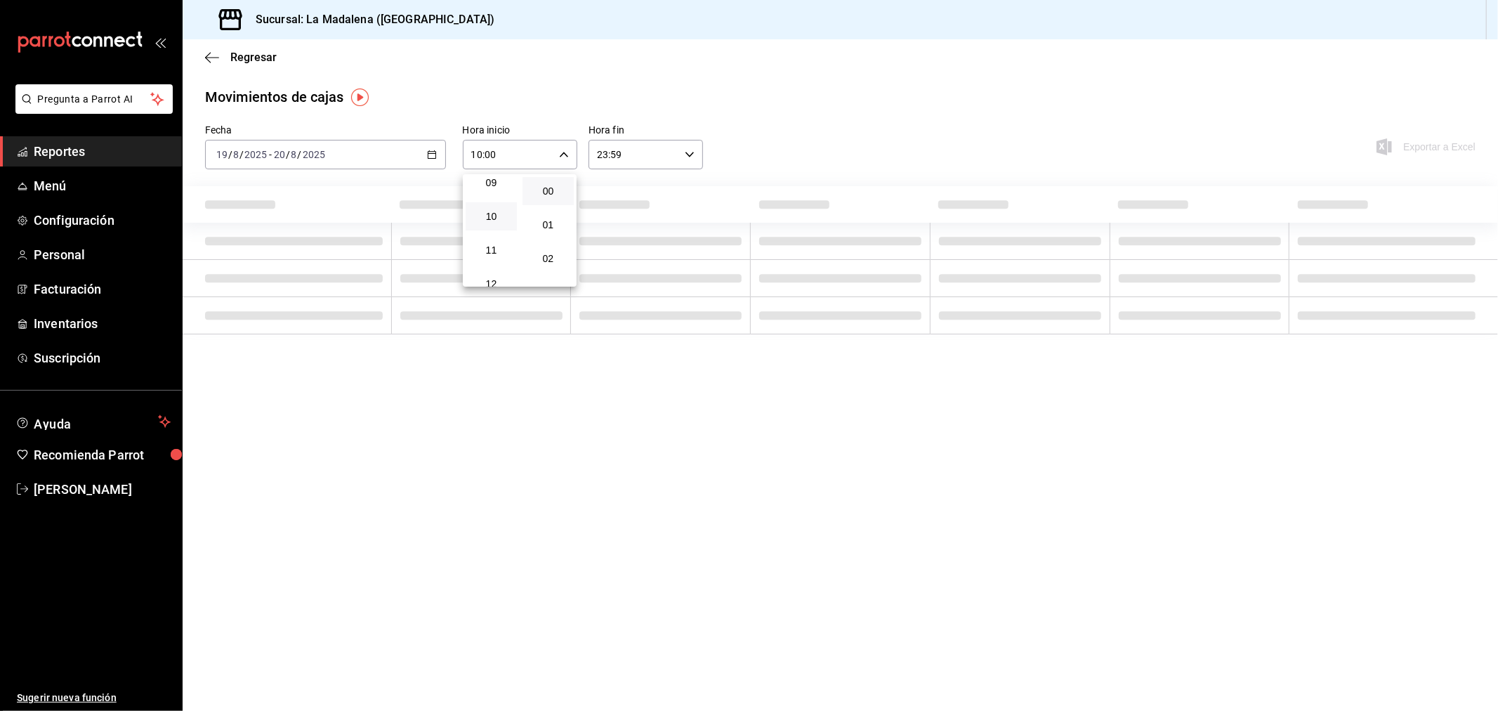
click at [689, 157] on div at bounding box center [749, 355] width 1498 height 711
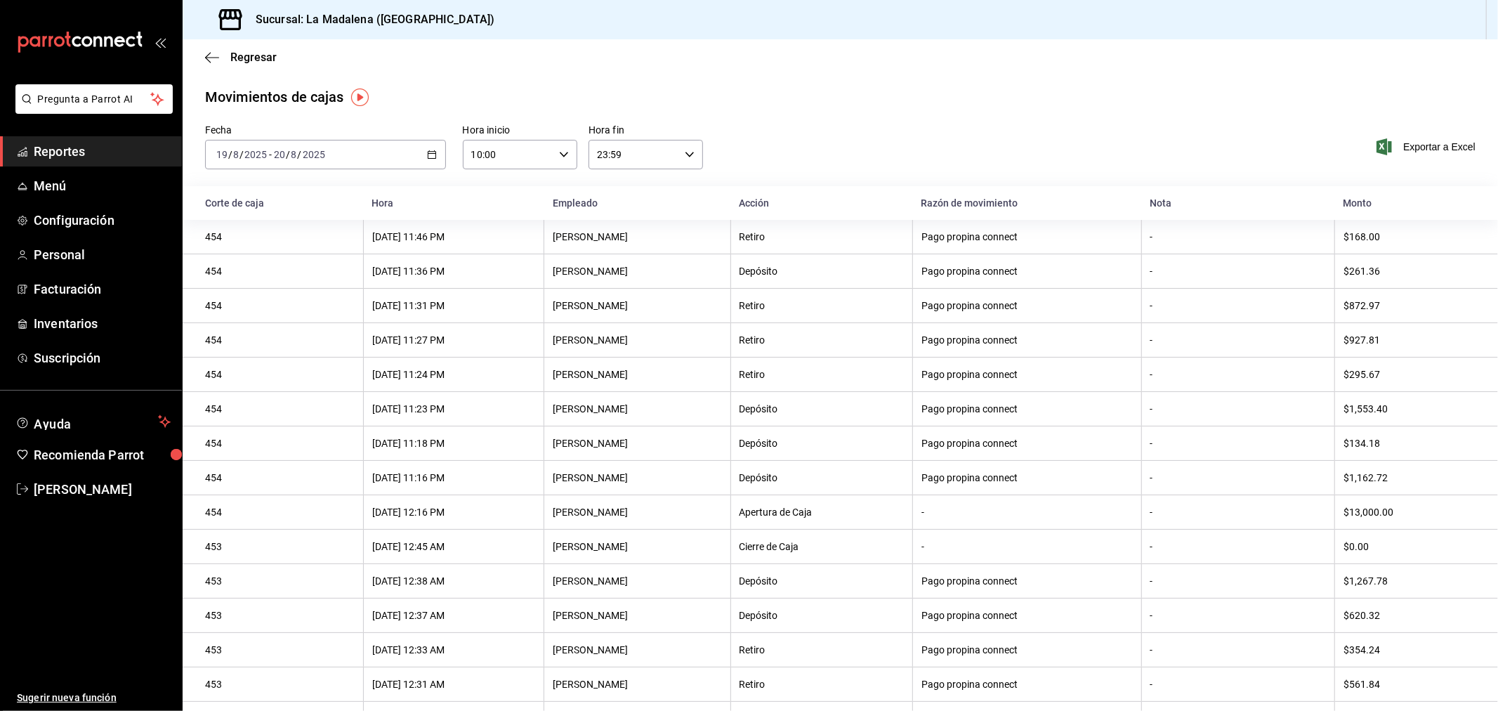
click at [689, 157] on icon "button" at bounding box center [690, 155] width 10 height 10
click at [606, 185] on span "04" at bounding box center [613, 183] width 34 height 11
type input "04:59"
click at [775, 130] on div at bounding box center [749, 355] width 1498 height 711
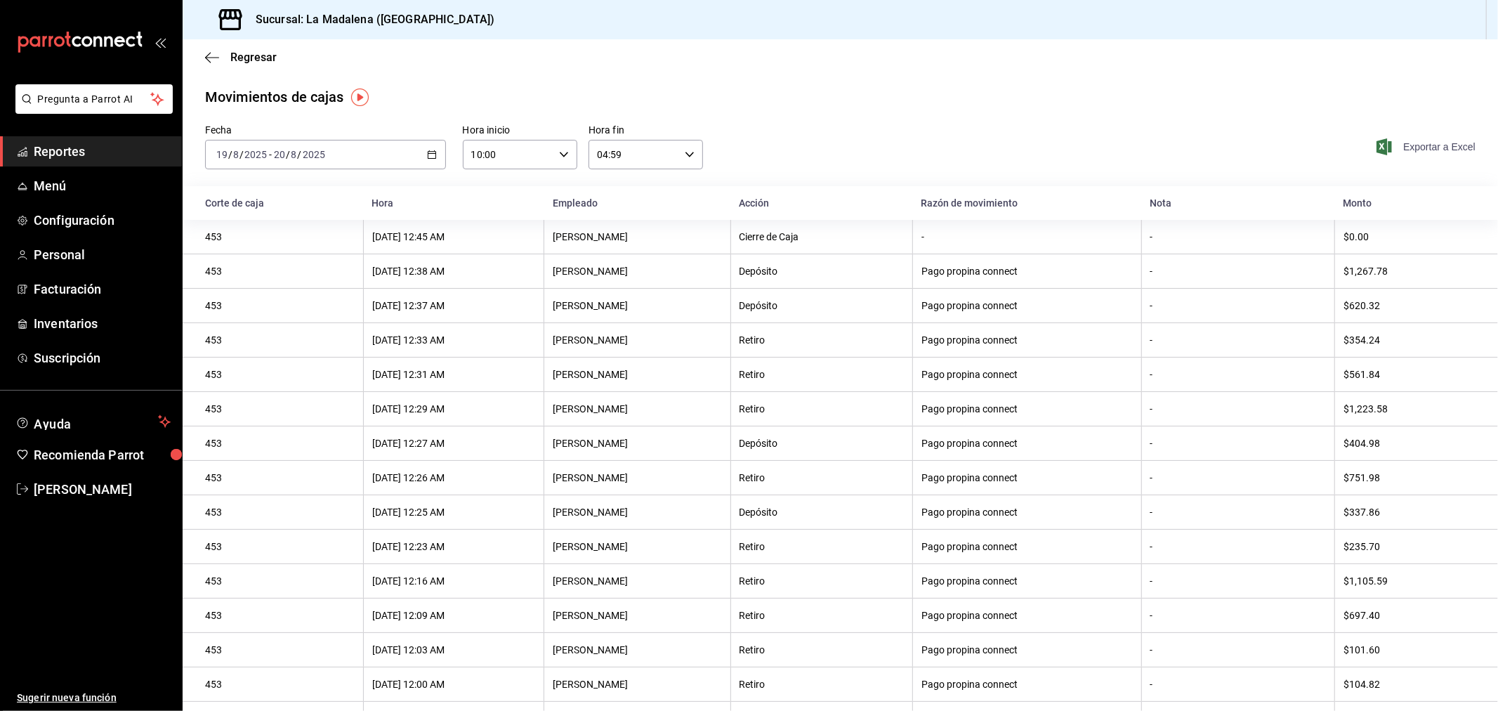
click at [1441, 148] on span "Exportar a Excel" at bounding box center [1428, 146] width 96 height 17
